Goal: Navigation & Orientation: Find specific page/section

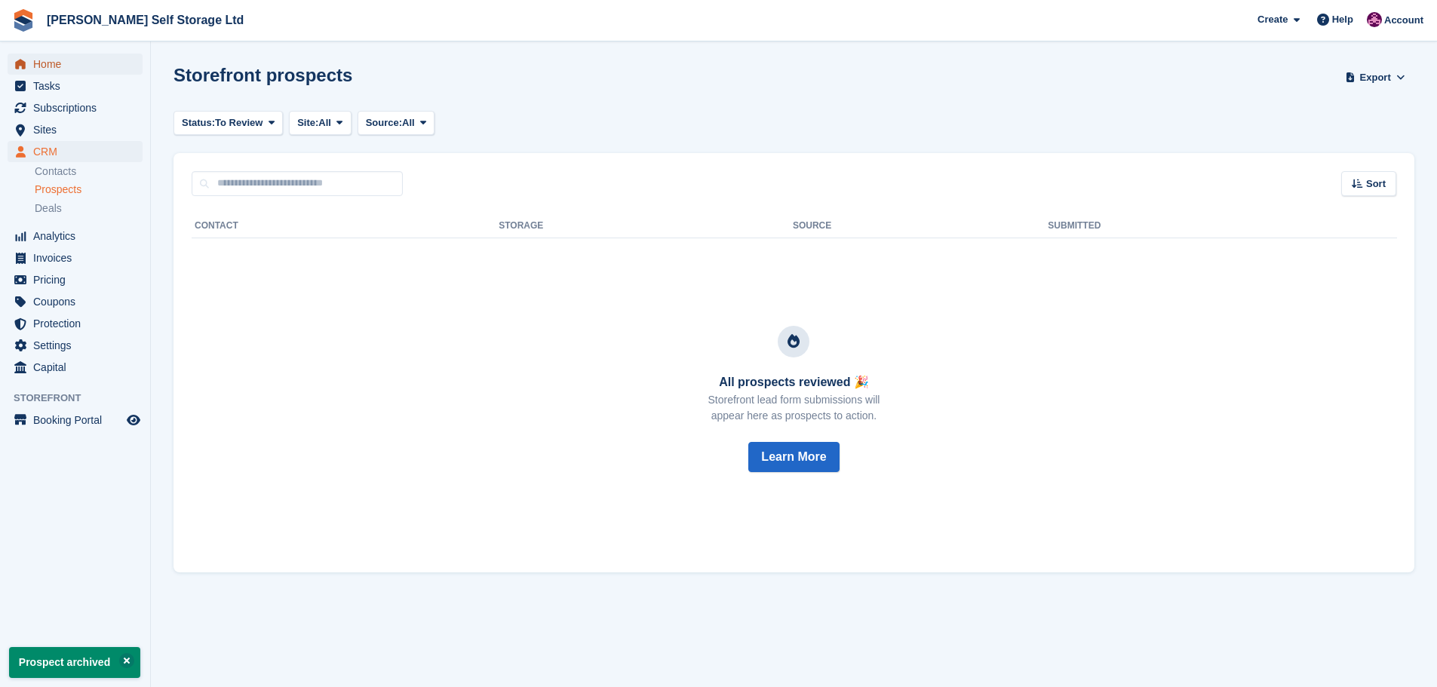
click at [51, 65] on span "Home" at bounding box center [78, 64] width 91 height 21
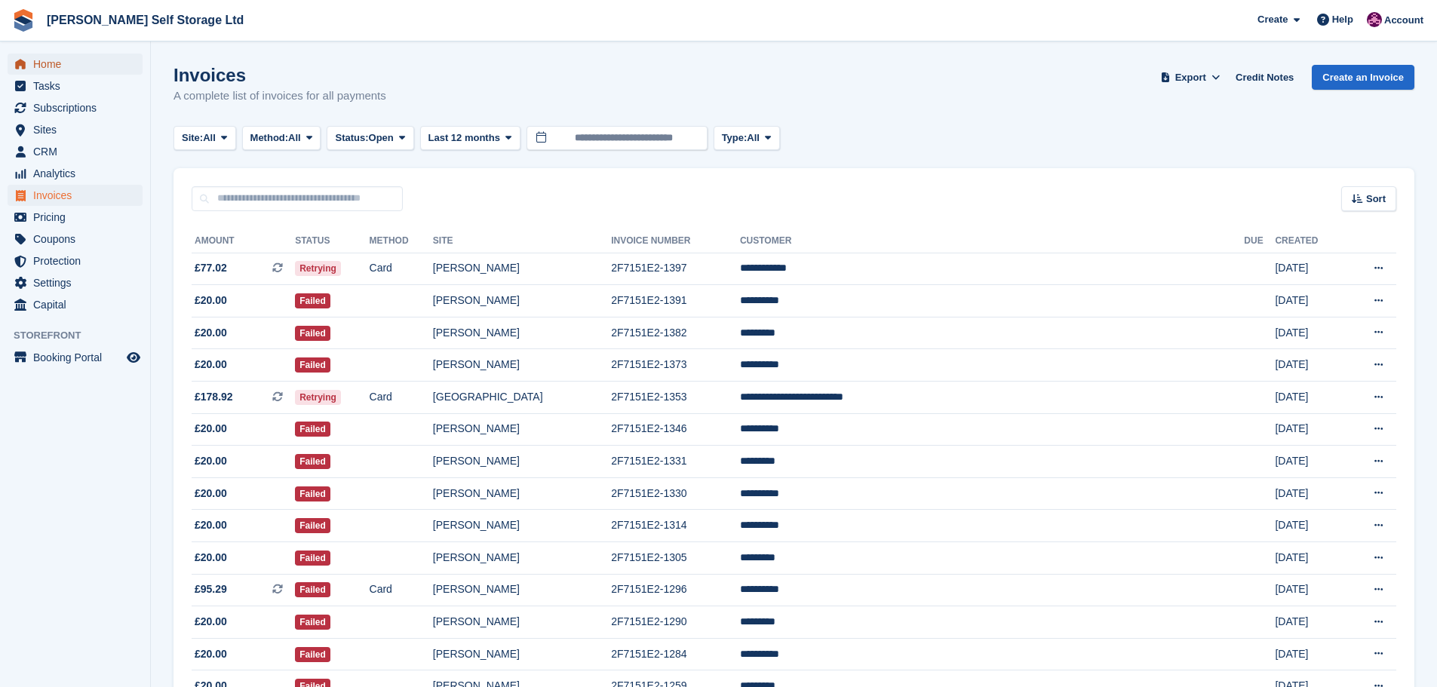
click at [36, 59] on span "Home" at bounding box center [78, 64] width 91 height 21
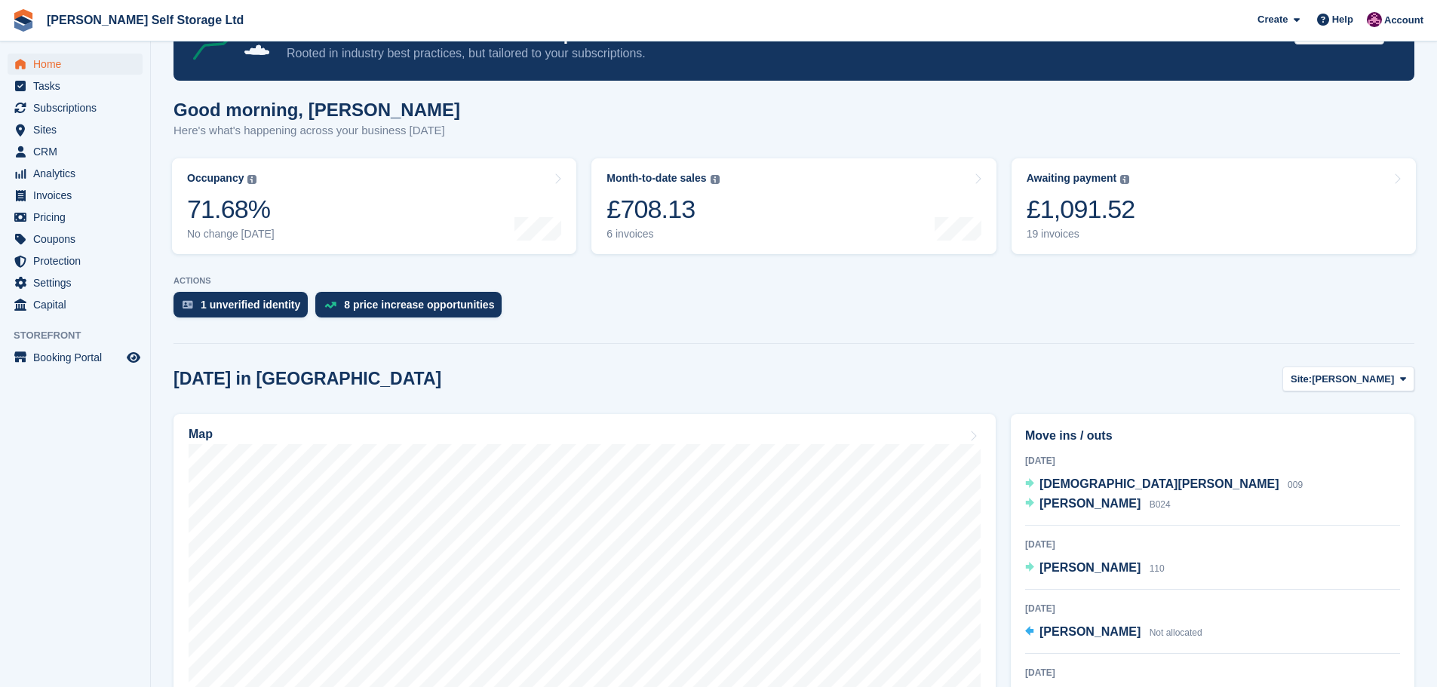
scroll to position [75, 0]
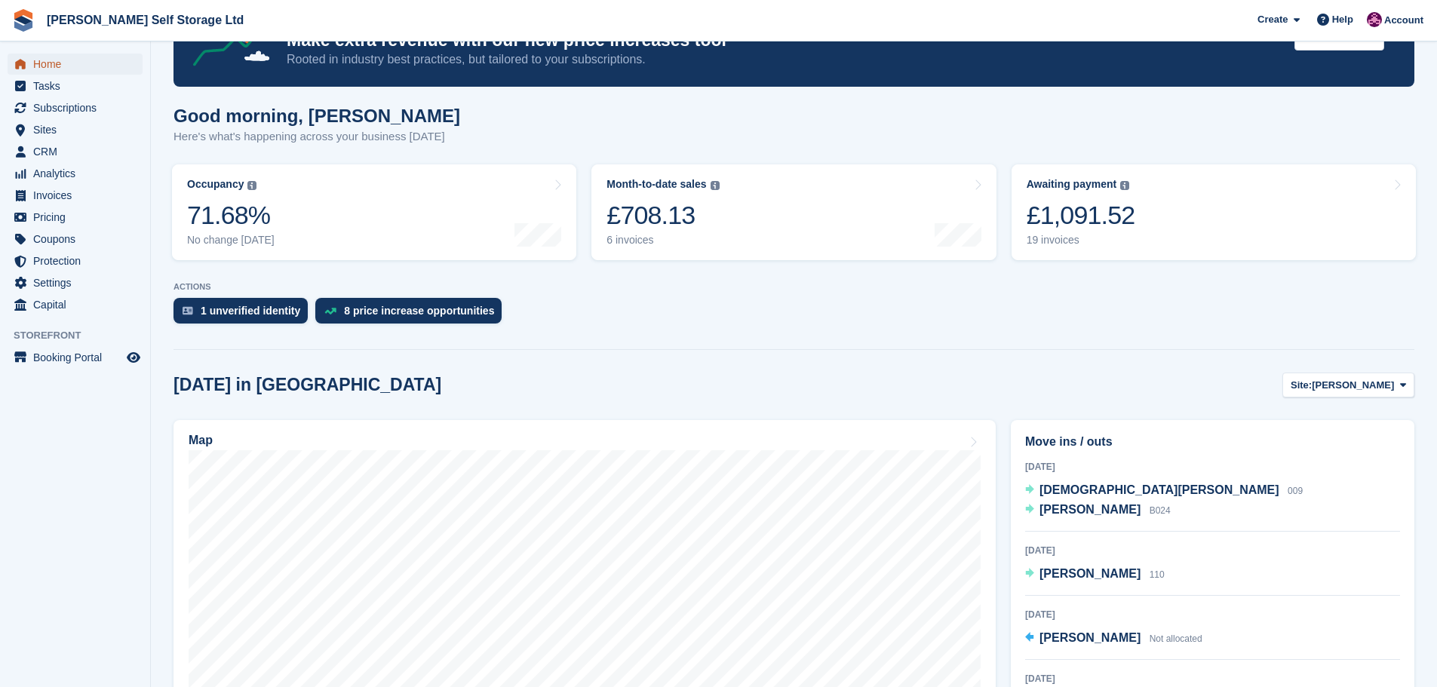
click at [42, 63] on span "Home" at bounding box center [78, 64] width 91 height 21
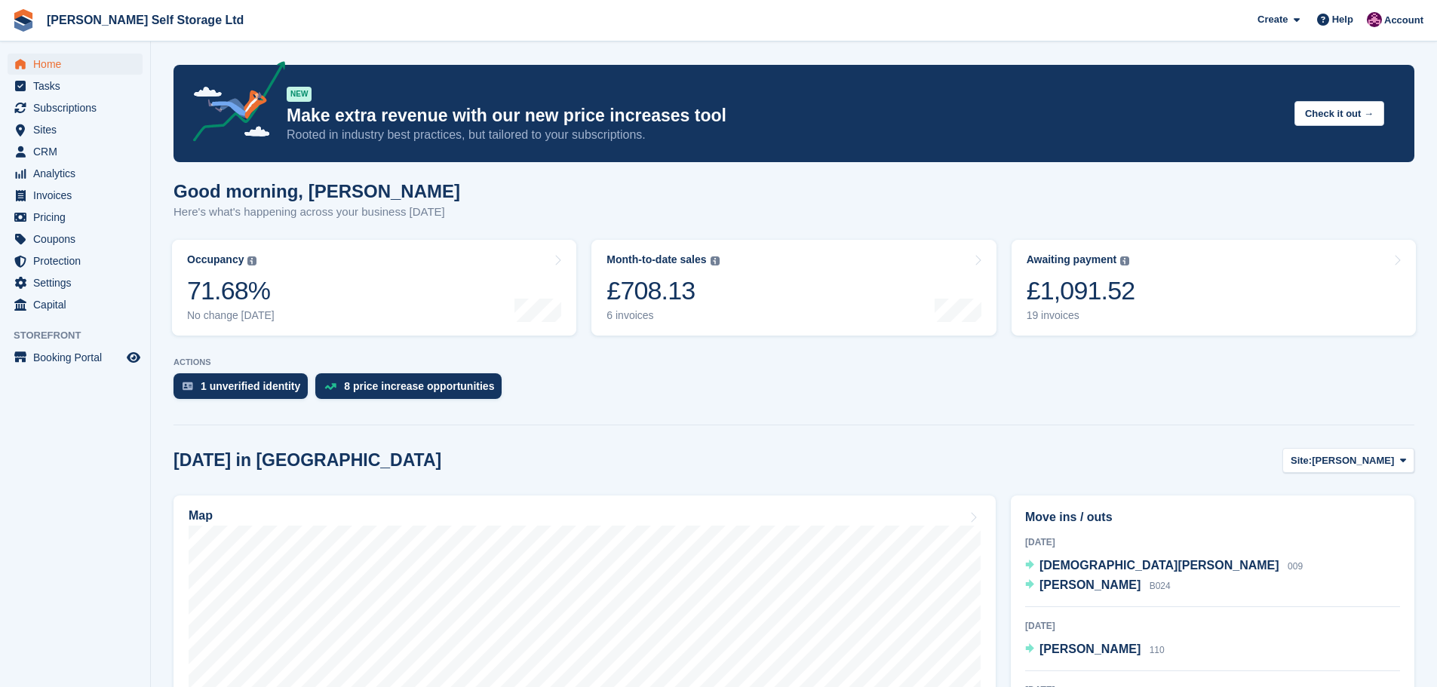
scroll to position [226, 0]
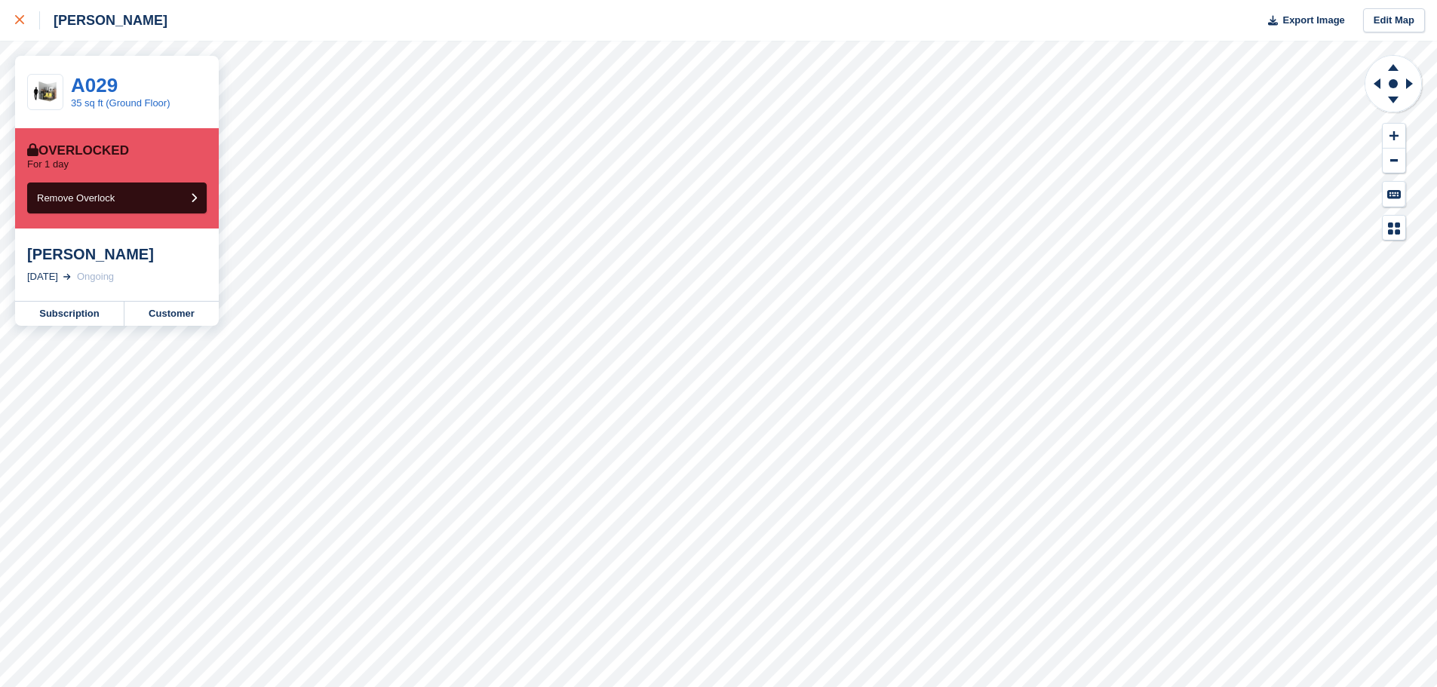
click at [26, 18] on div at bounding box center [27, 20] width 25 height 18
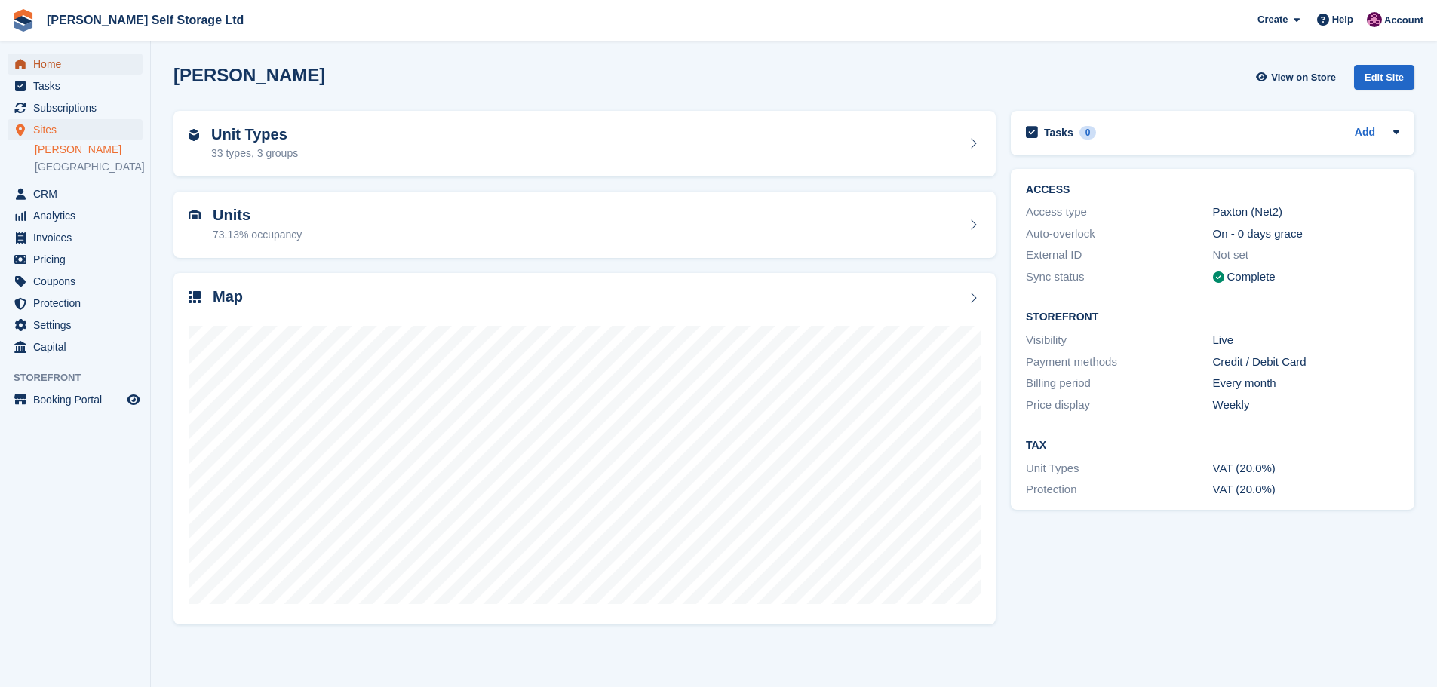
click at [45, 64] on span "Home" at bounding box center [78, 64] width 91 height 21
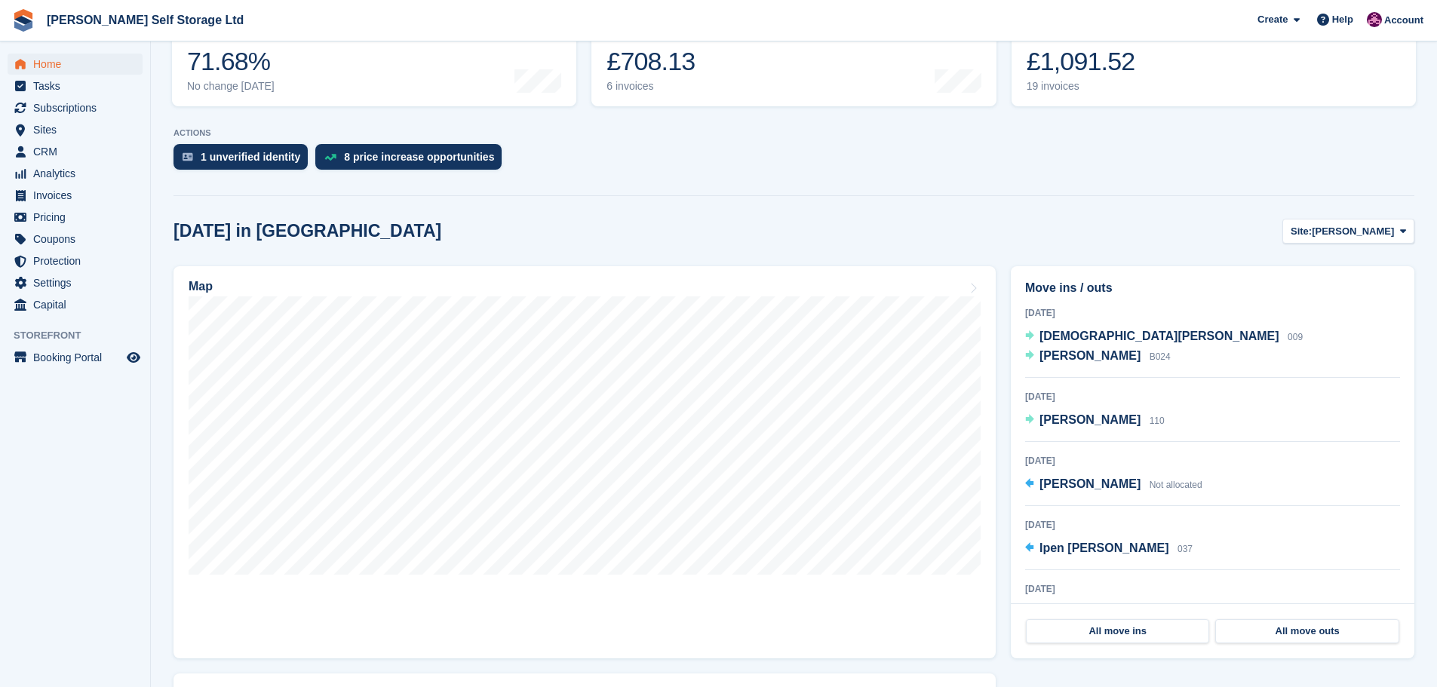
scroll to position [226, 0]
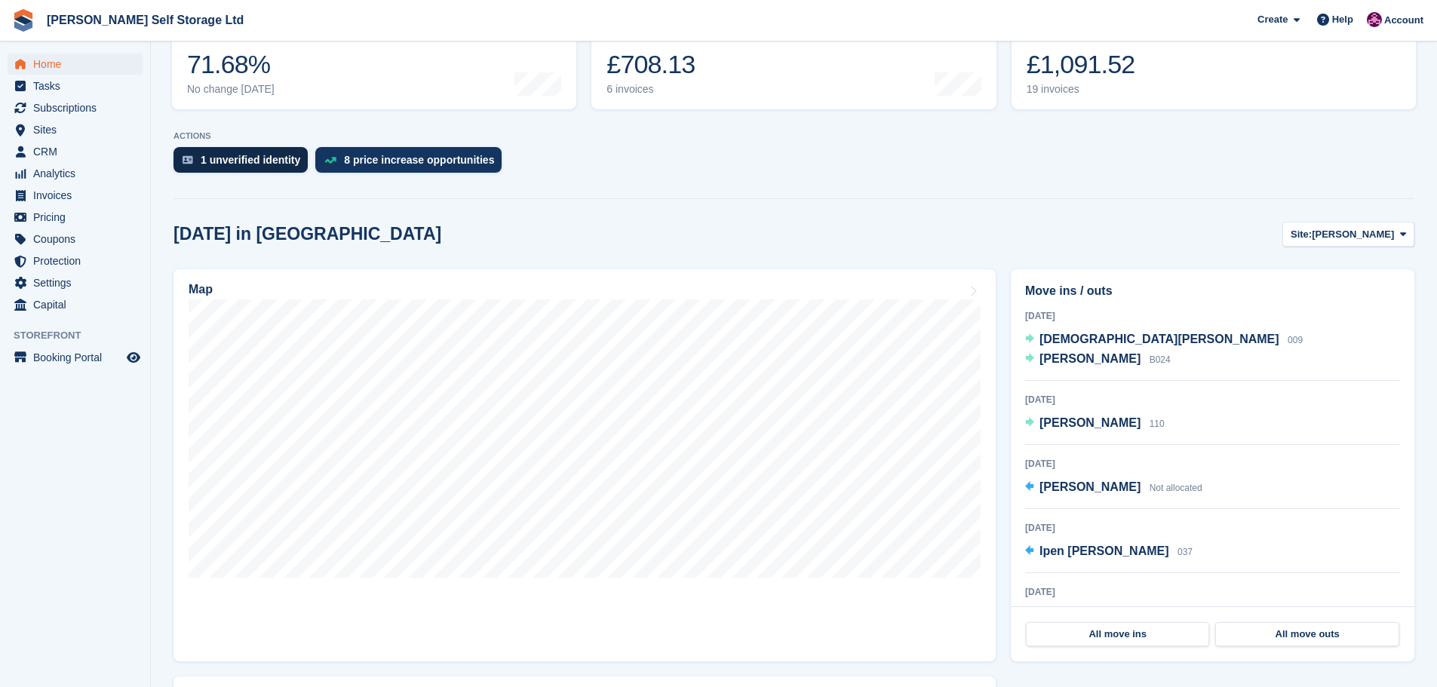
click at [234, 164] on div "1 unverified identity" at bounding box center [251, 160] width 100 height 12
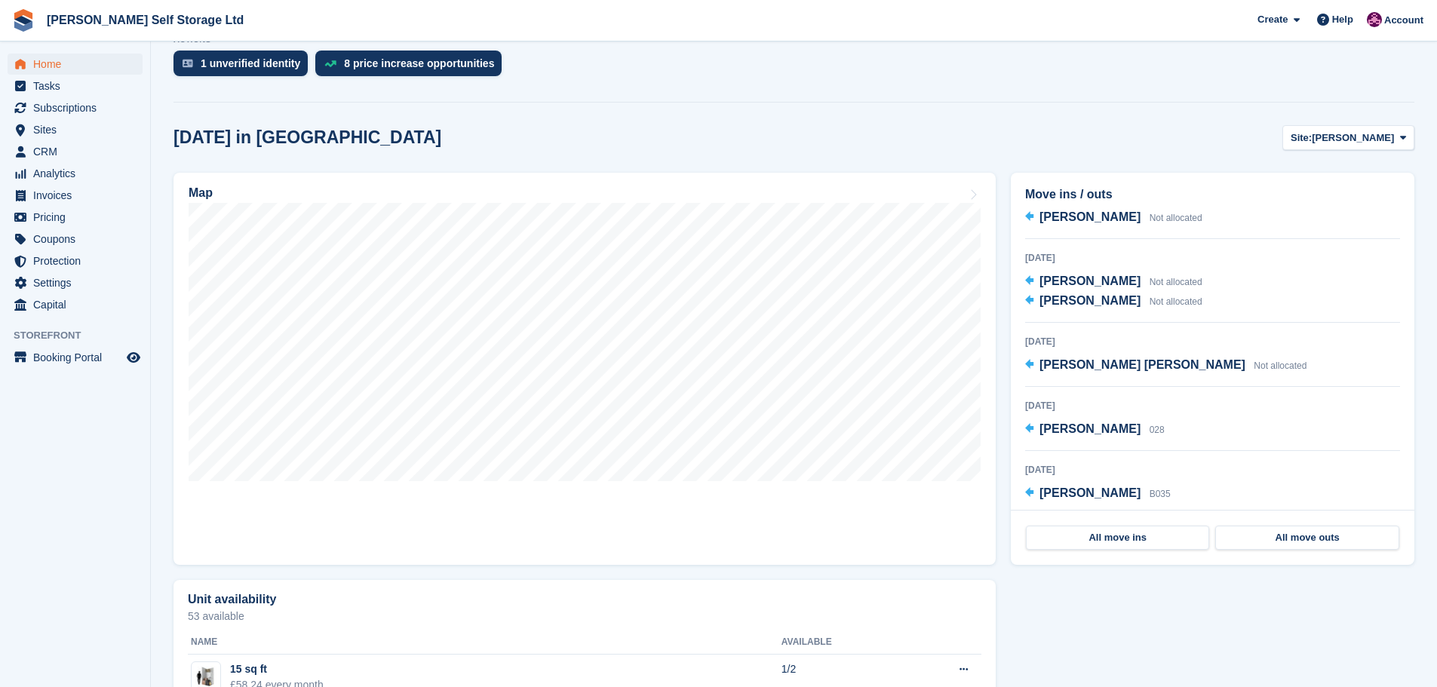
scroll to position [306, 0]
